Goal: Task Accomplishment & Management: Complete application form

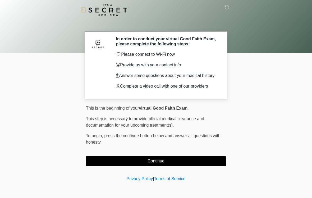
click at [220, 11] on div at bounding box center [152, 10] width 159 height 20
click at [197, 164] on button "Continue" at bounding box center [156, 161] width 140 height 10
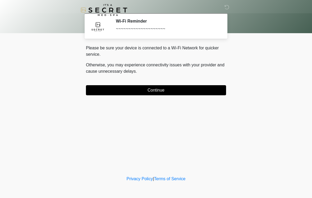
click at [198, 83] on div "Please be sure your device is connected to a Wi-Fi Network for quicker service.…" at bounding box center [156, 70] width 140 height 50
click at [198, 82] on div "Please be sure your device is connected to a Wi-Fi Network for quicker service.…" at bounding box center [156, 70] width 140 height 50
click at [209, 87] on button "Continue" at bounding box center [156, 90] width 140 height 10
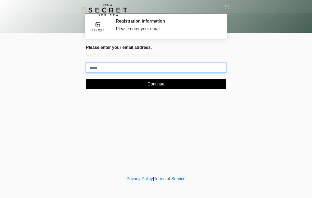
click at [206, 68] on input "Where should we email your treatment plan?" at bounding box center [156, 67] width 140 height 10
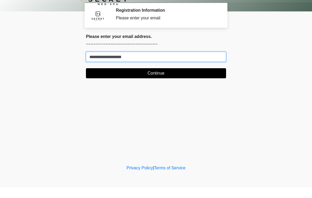
type input "**********"
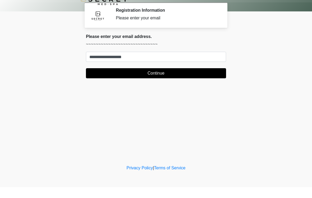
click at [213, 79] on button "Continue" at bounding box center [156, 84] width 140 height 10
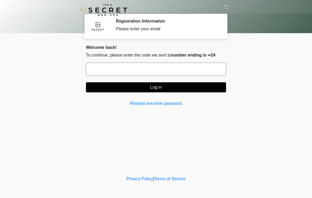
click at [174, 67] on input "text" at bounding box center [156, 68] width 140 height 13
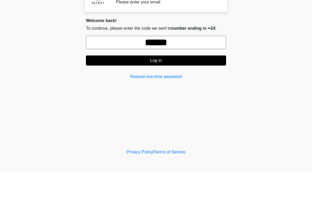
type input "******"
click at [193, 82] on button "Log in" at bounding box center [156, 87] width 140 height 10
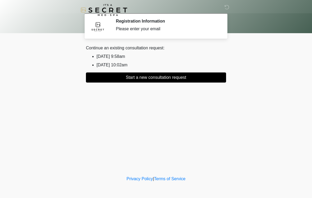
click at [194, 80] on button "Start a new consultation request" at bounding box center [156, 77] width 140 height 10
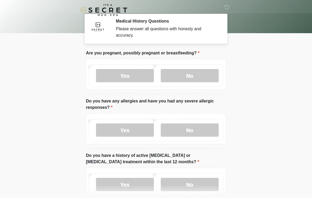
click at [194, 77] on label "No" at bounding box center [190, 75] width 58 height 13
click at [196, 128] on label "No" at bounding box center [190, 129] width 58 height 13
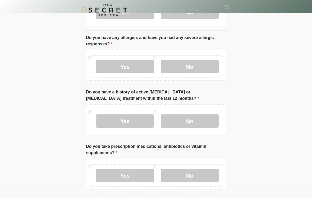
scroll to position [66, 0]
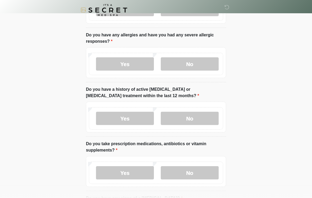
click at [201, 113] on label "No" at bounding box center [190, 117] width 58 height 13
click at [197, 173] on label "No" at bounding box center [190, 172] width 58 height 13
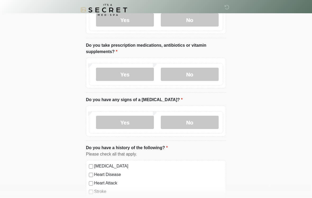
scroll to position [166, 0]
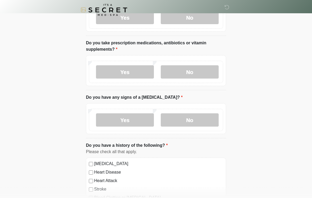
click at [199, 114] on label "No" at bounding box center [190, 119] width 58 height 13
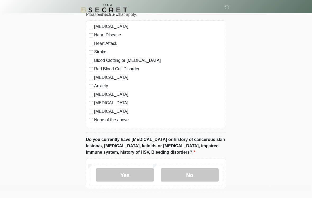
scroll to position [339, 0]
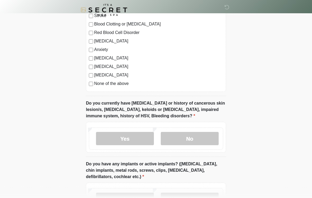
click at [195, 139] on label "No" at bounding box center [190, 138] width 58 height 13
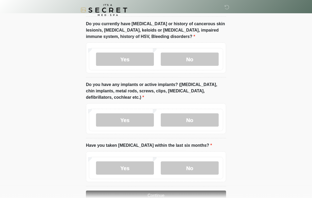
scroll to position [418, 0]
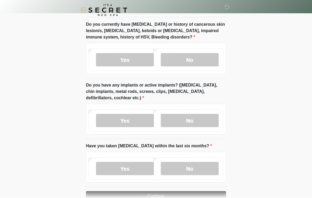
click at [198, 118] on label "No" at bounding box center [190, 120] width 58 height 13
click at [200, 171] on label "No" at bounding box center [190, 168] width 58 height 13
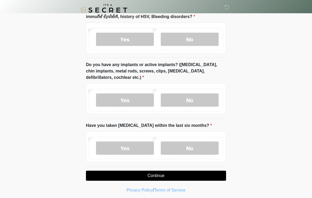
scroll to position [441, 0]
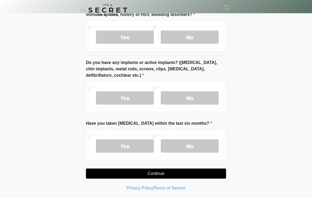
click at [189, 171] on button "Continue" at bounding box center [156, 173] width 140 height 10
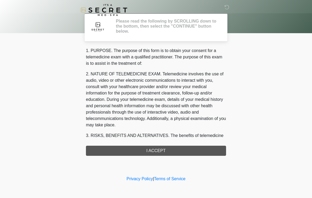
scroll to position [0, 0]
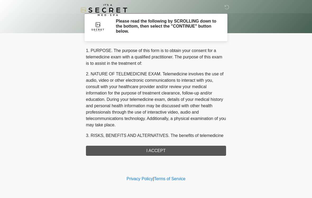
click at [162, 151] on div "1. PURPOSE. The purpose of this form is to obtain your consent for a telemedici…" at bounding box center [156, 101] width 140 height 108
click at [197, 149] on div "1. PURPOSE. The purpose of this form is to obtain your consent for a telemedici…" at bounding box center [156, 101] width 140 height 108
click at [194, 149] on div "1. PURPOSE. The purpose of this form is to obtain your consent for a telemedici…" at bounding box center [156, 101] width 140 height 108
click at [191, 142] on div "1. PURPOSE. The purpose of this form is to obtain your consent for a telemedici…" at bounding box center [156, 101] width 140 height 108
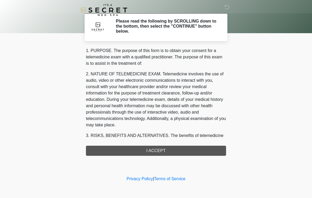
click at [191, 141] on div "1. PURPOSE. The purpose of this form is to obtain your consent for a telemedici…" at bounding box center [156, 101] width 140 height 108
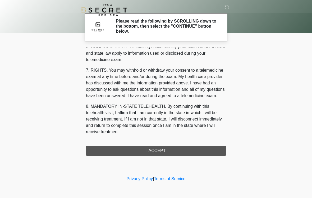
scroll to position [216, 0]
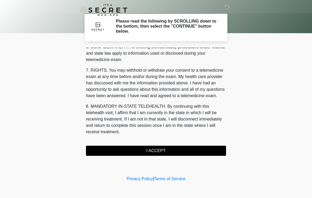
click at [162, 151] on button "I ACCEPT" at bounding box center [156, 150] width 140 height 10
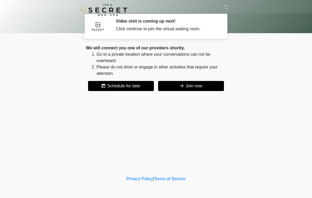
click at [200, 87] on button "Join now" at bounding box center [191, 86] width 66 height 10
